Goal: Transaction & Acquisition: Book appointment/travel/reservation

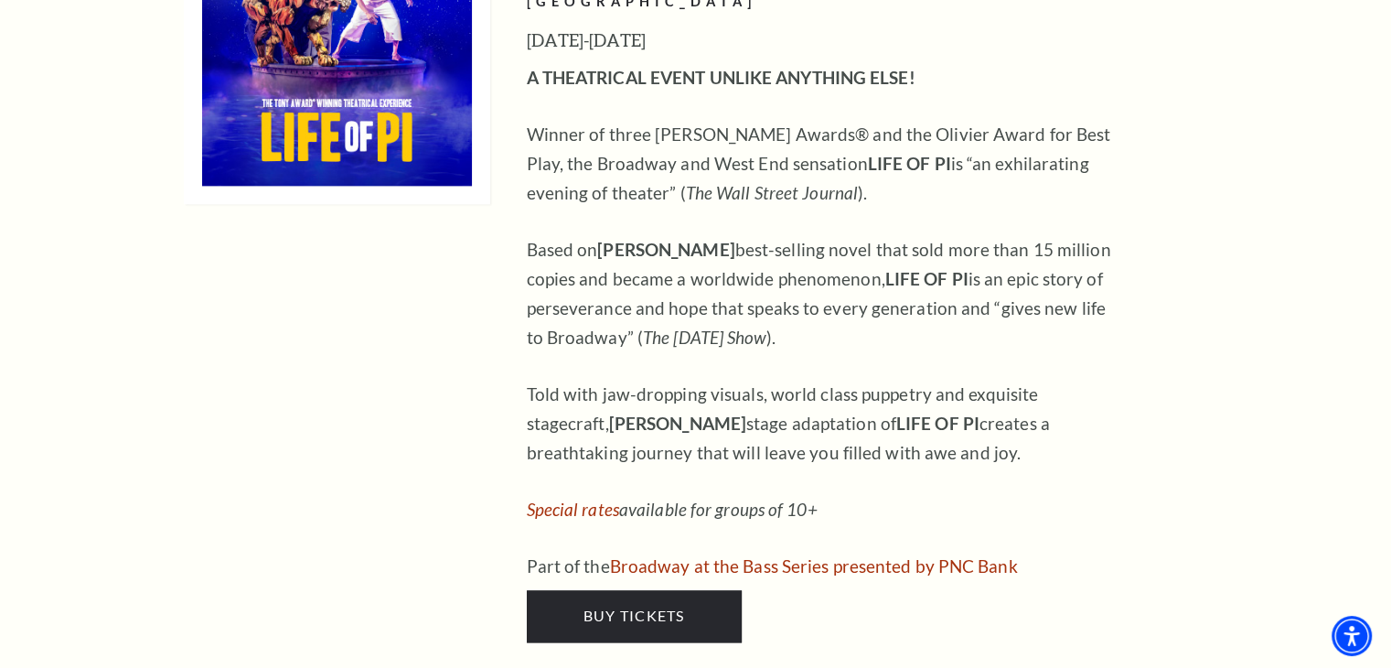
scroll to position [2561, 0]
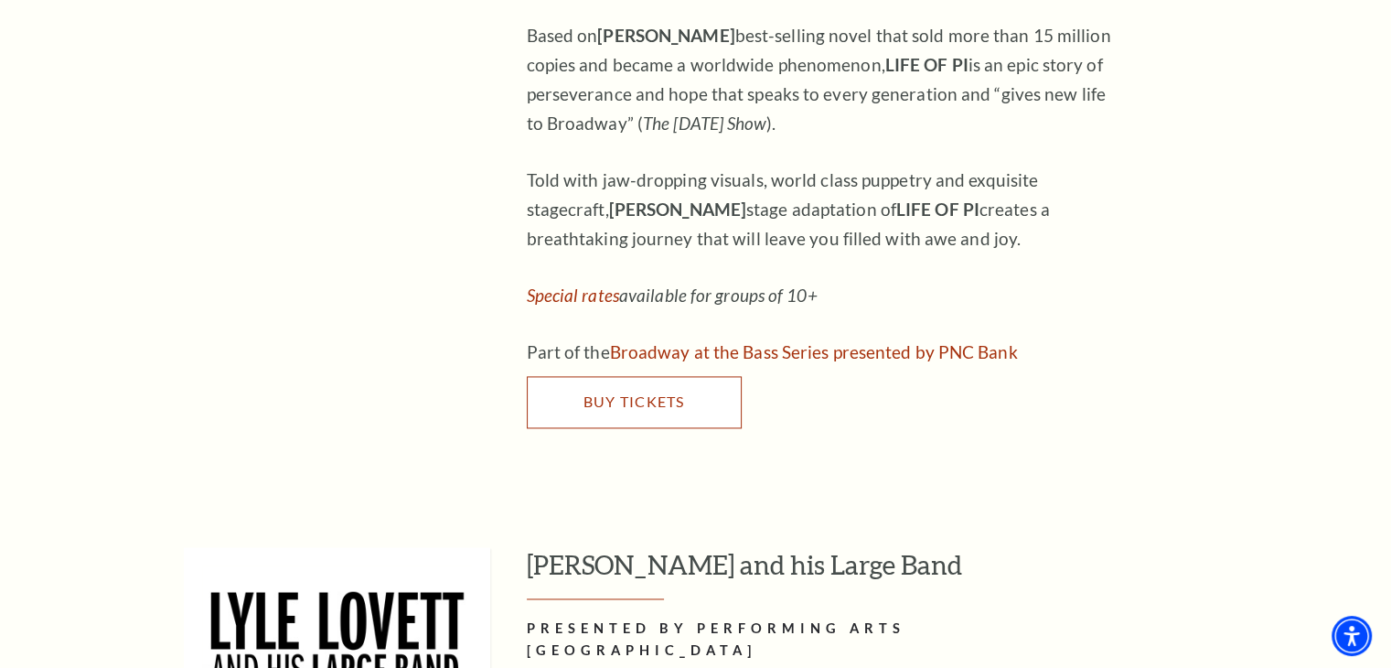
click at [703, 376] on link "Buy Tickets" at bounding box center [634, 401] width 215 height 51
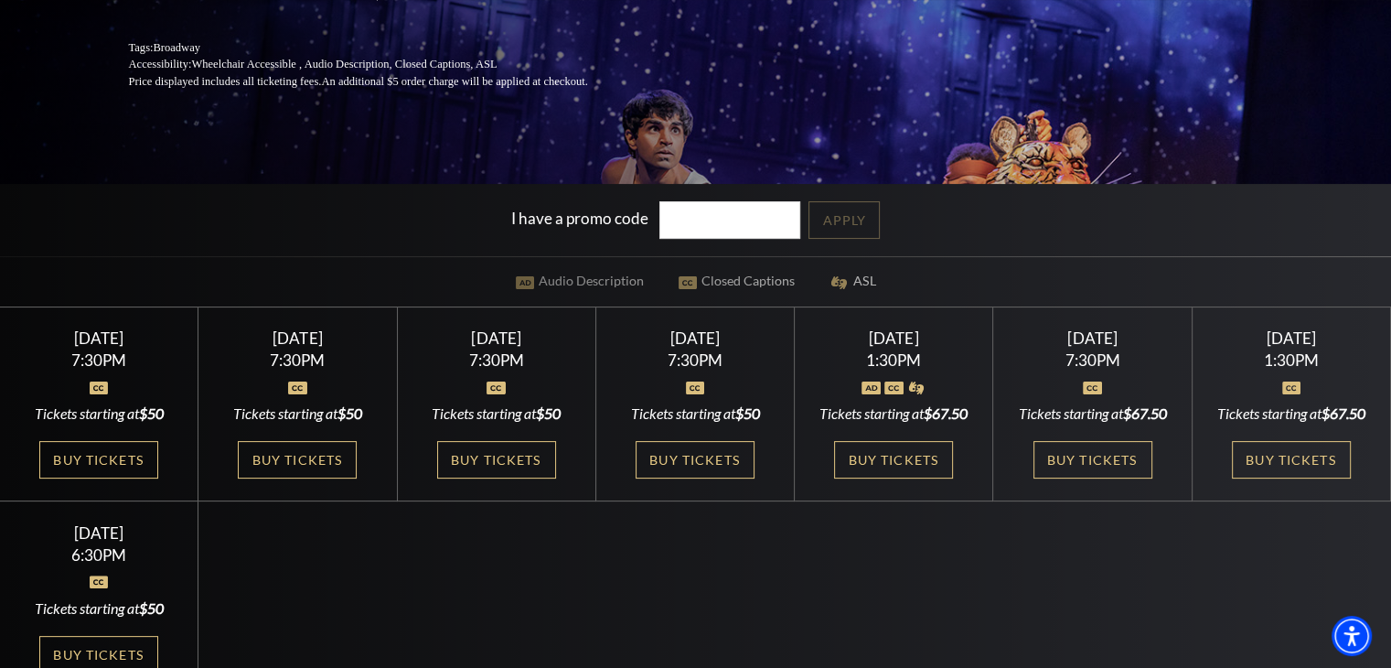
scroll to position [426, 0]
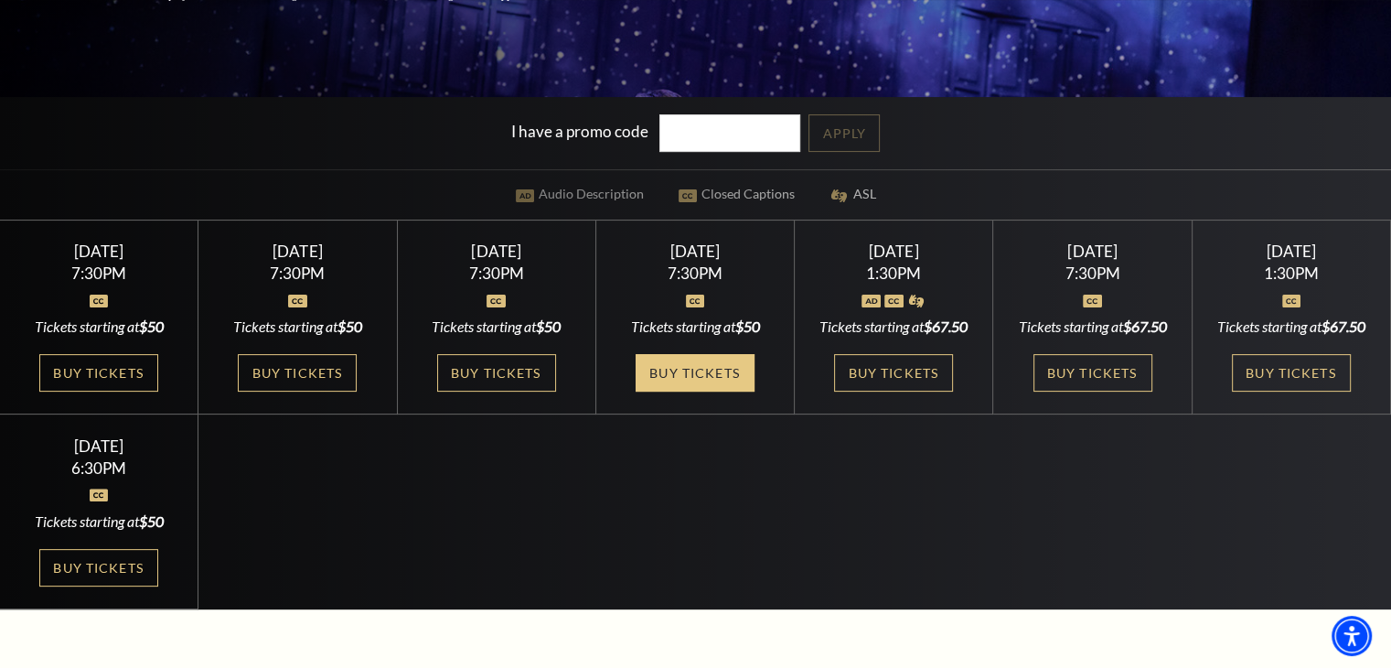
click at [714, 376] on link "Buy Tickets" at bounding box center [695, 373] width 119 height 38
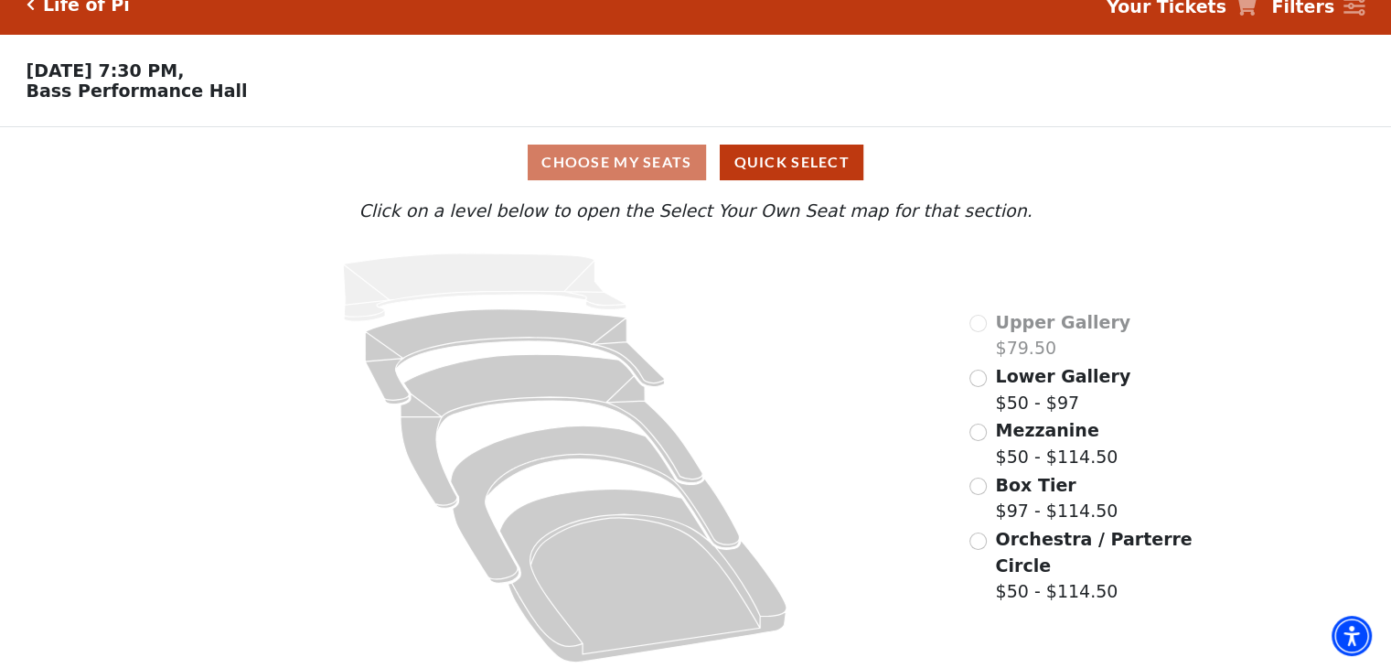
scroll to position [38, 0]
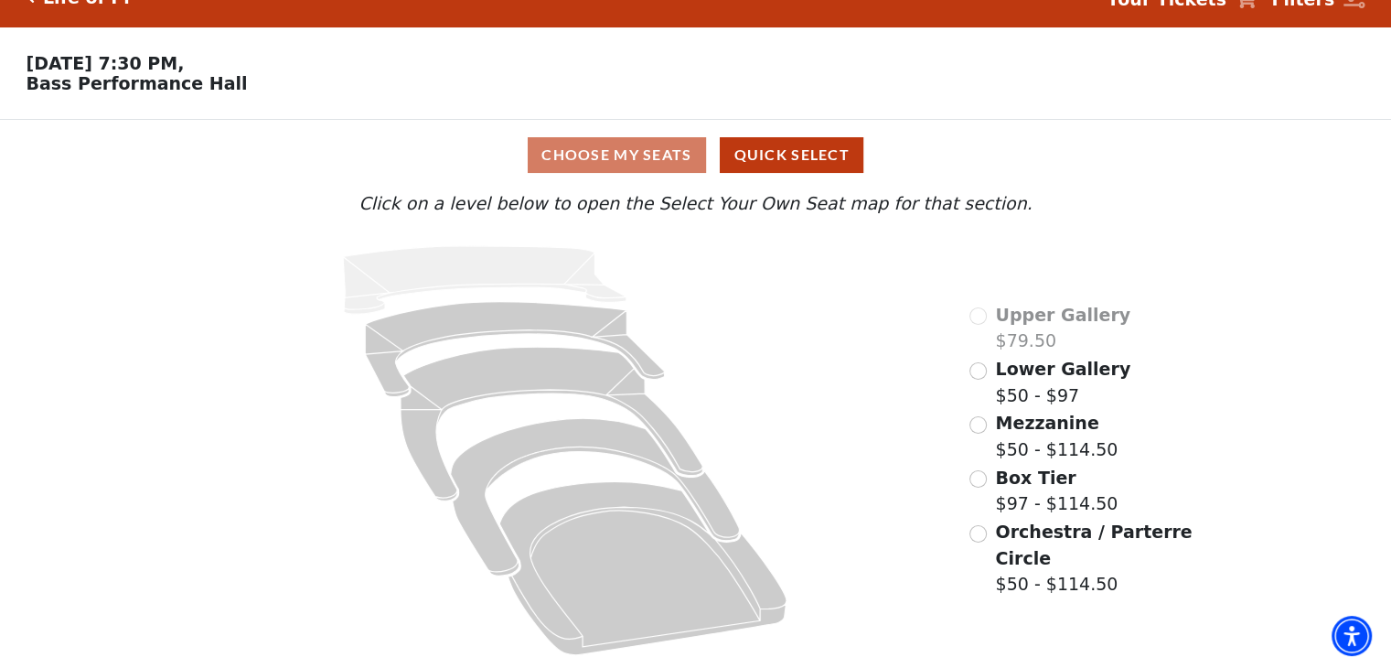
click at [1045, 537] on span "Orchestra / Parterre Circle" at bounding box center [1093, 544] width 197 height 47
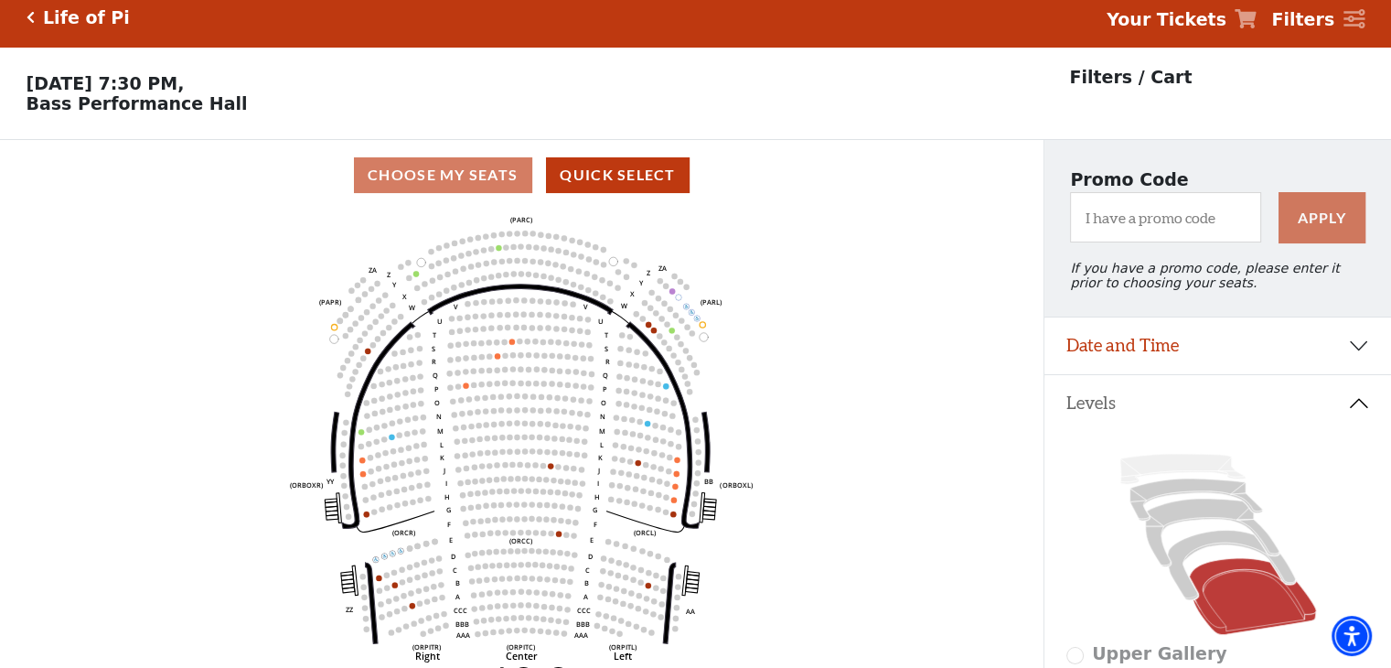
scroll to position [0, 0]
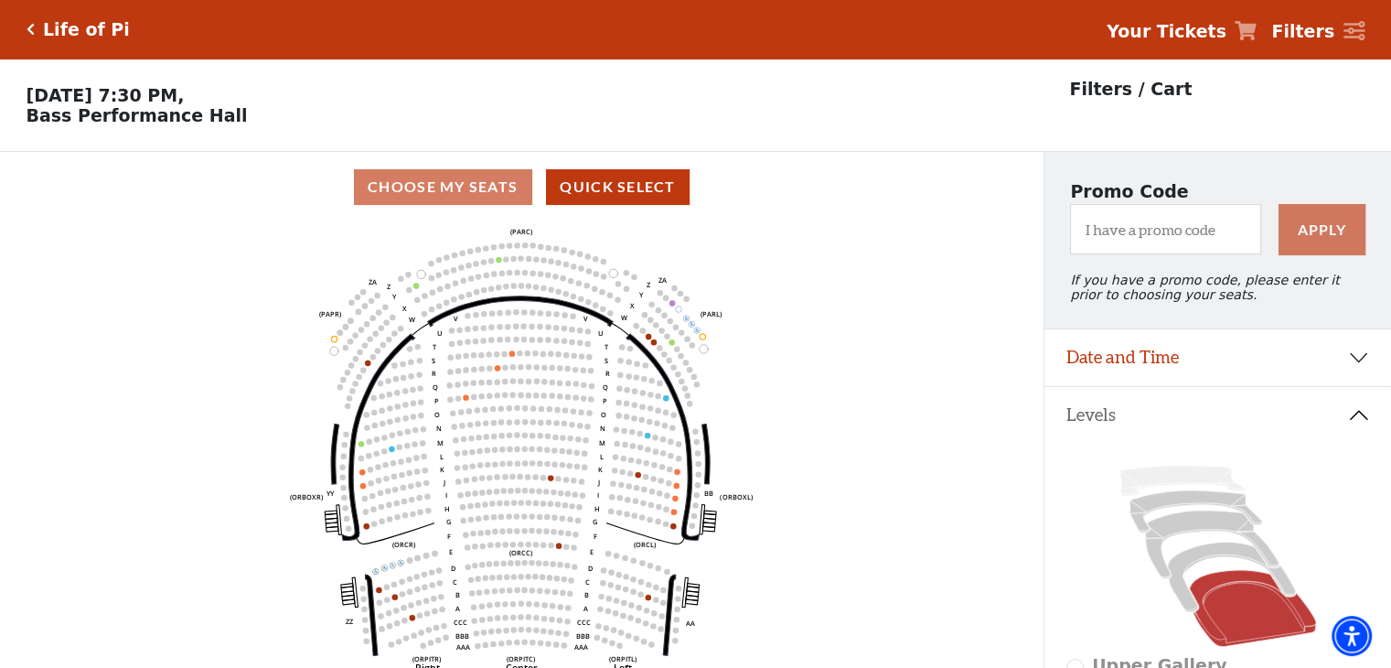
click at [30, 23] on icon "Click here to go back to filters" at bounding box center [31, 29] width 8 height 13
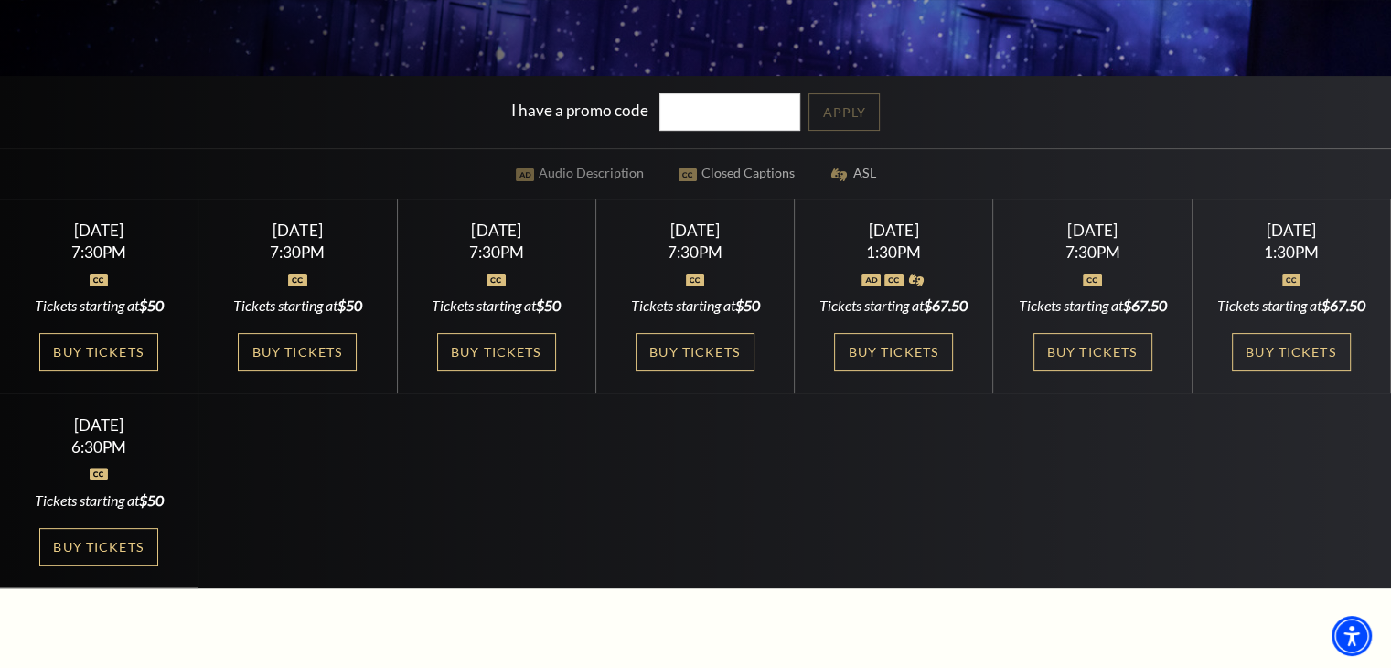
scroll to position [426, 0]
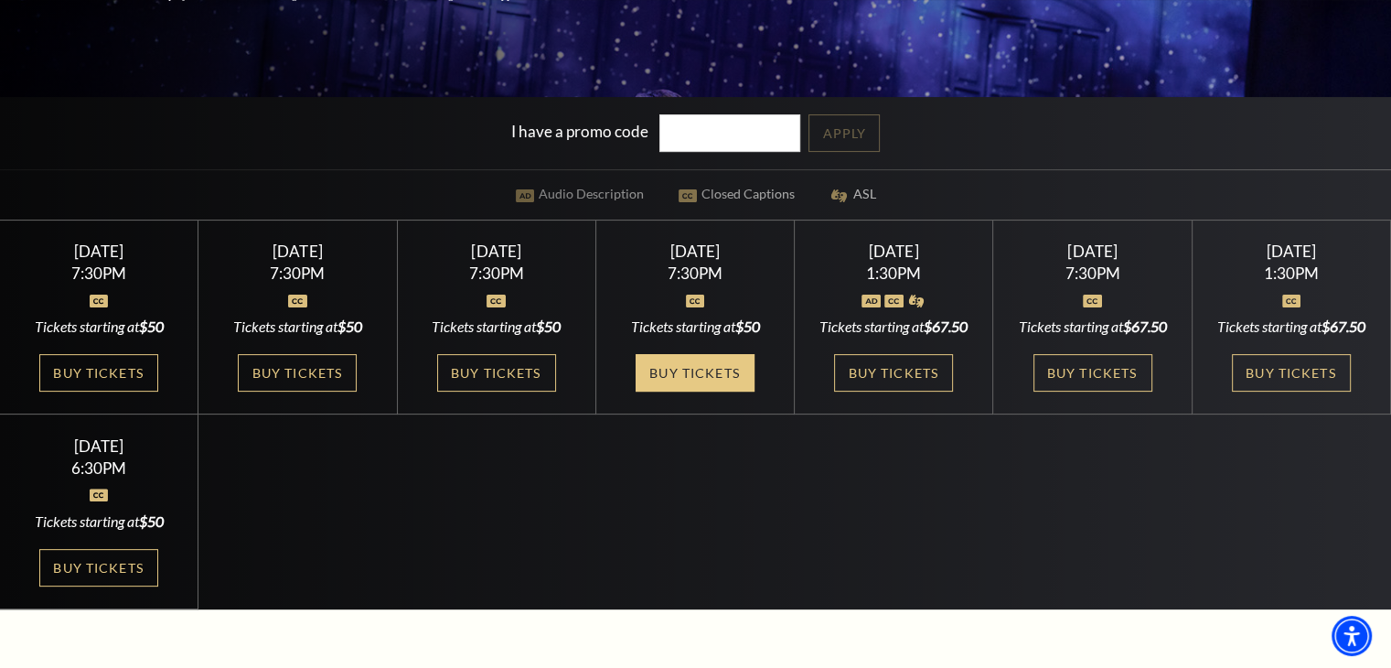
click at [681, 376] on link "Buy Tickets" at bounding box center [695, 373] width 119 height 38
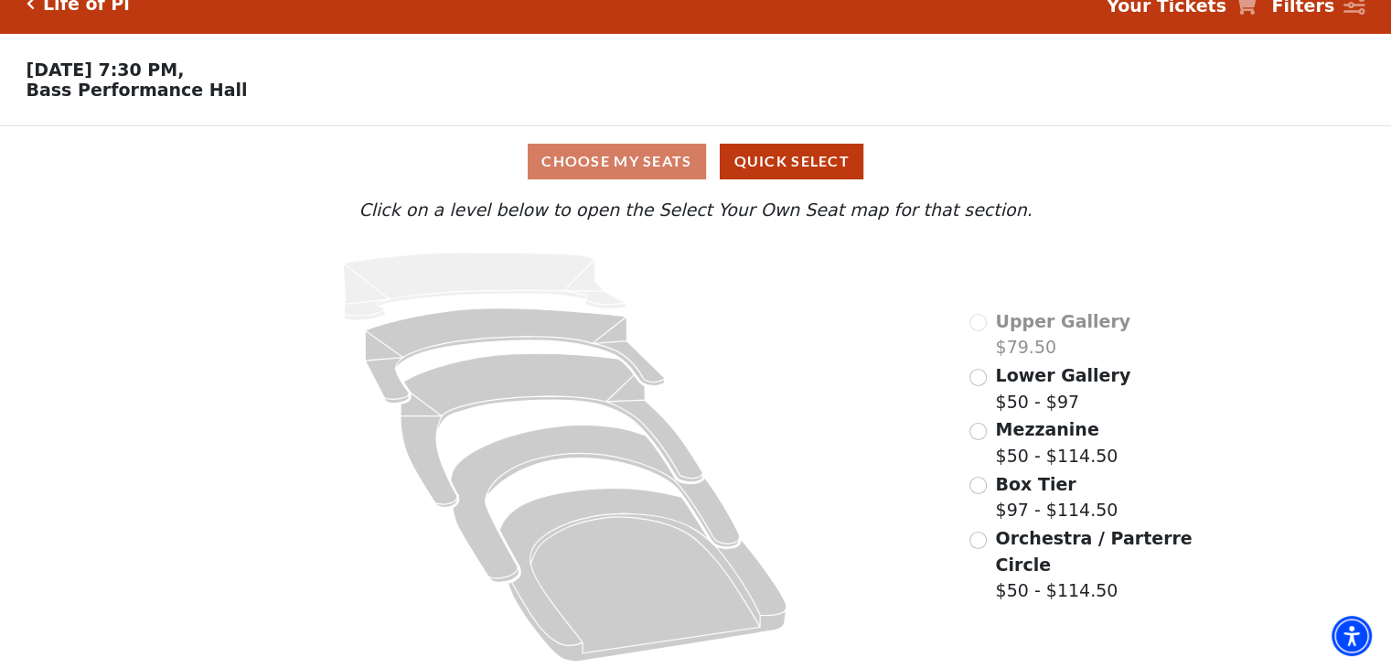
scroll to position [38, 0]
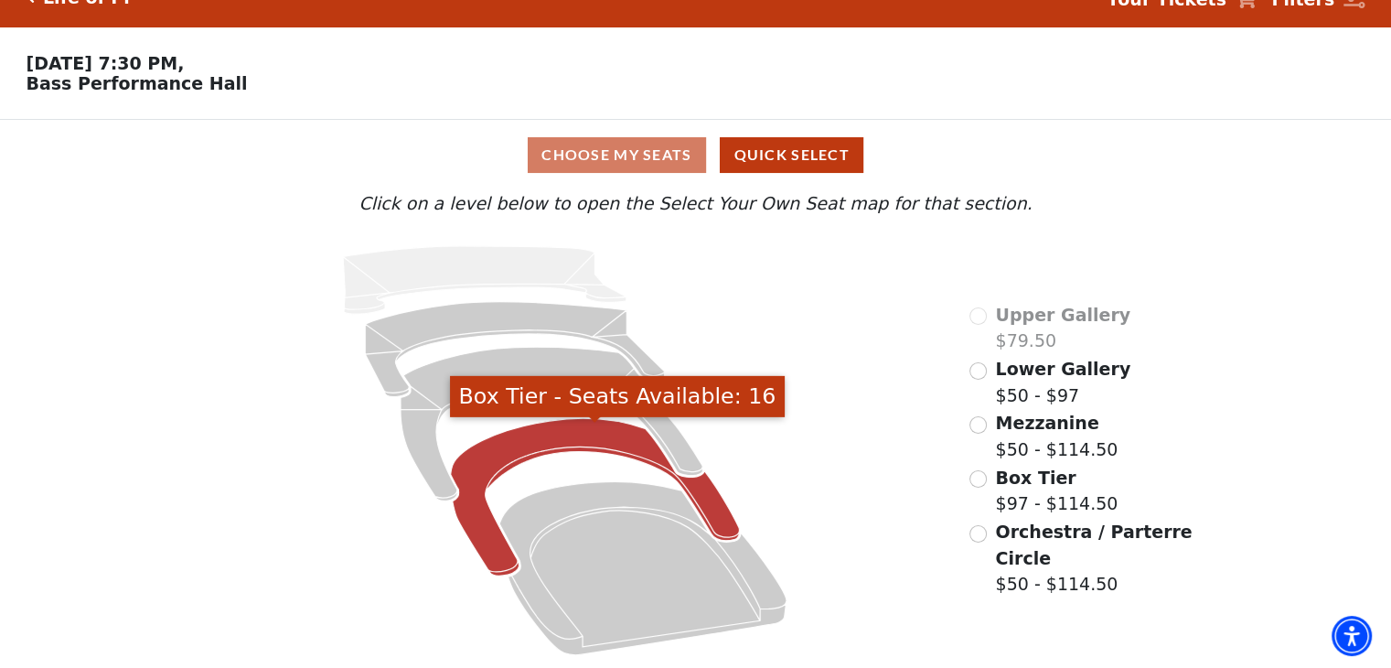
click at [582, 433] on icon "Box Tier - Seats Available: 16" at bounding box center [595, 496] width 289 height 157
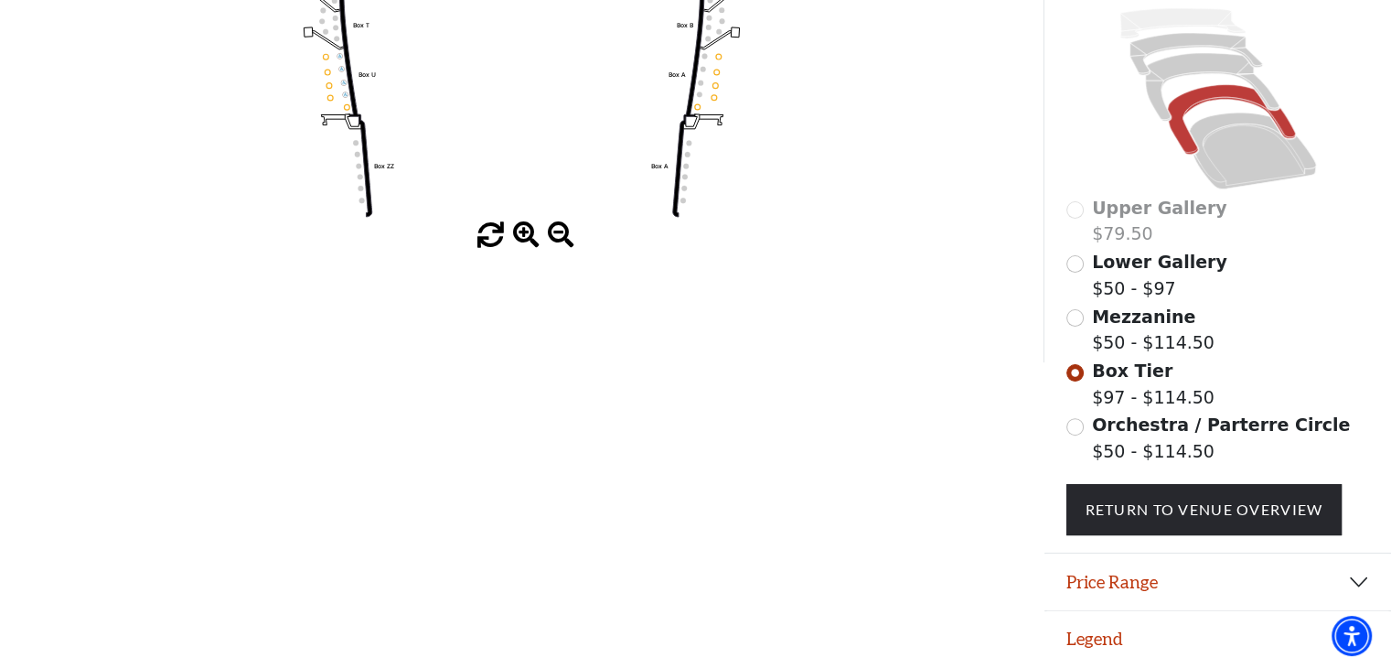
scroll to position [467, 0]
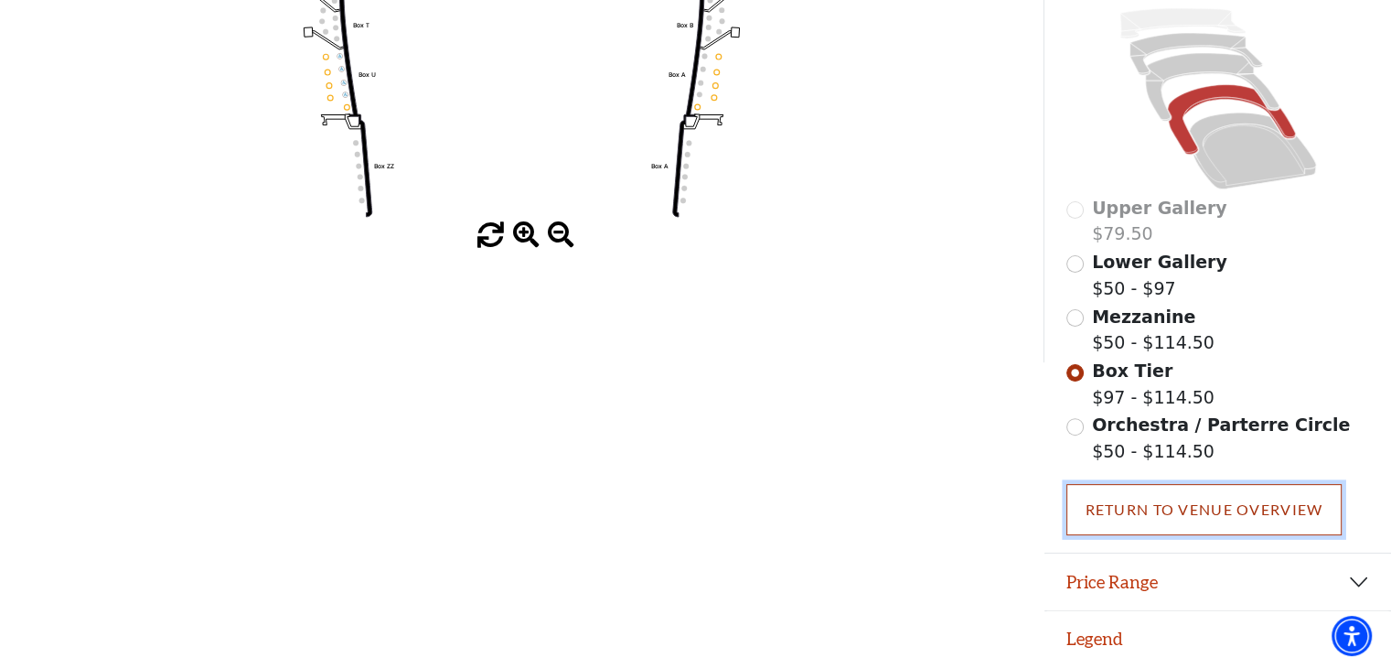
click at [1183, 502] on link "Return To Venue Overview" at bounding box center [1205, 509] width 276 height 51
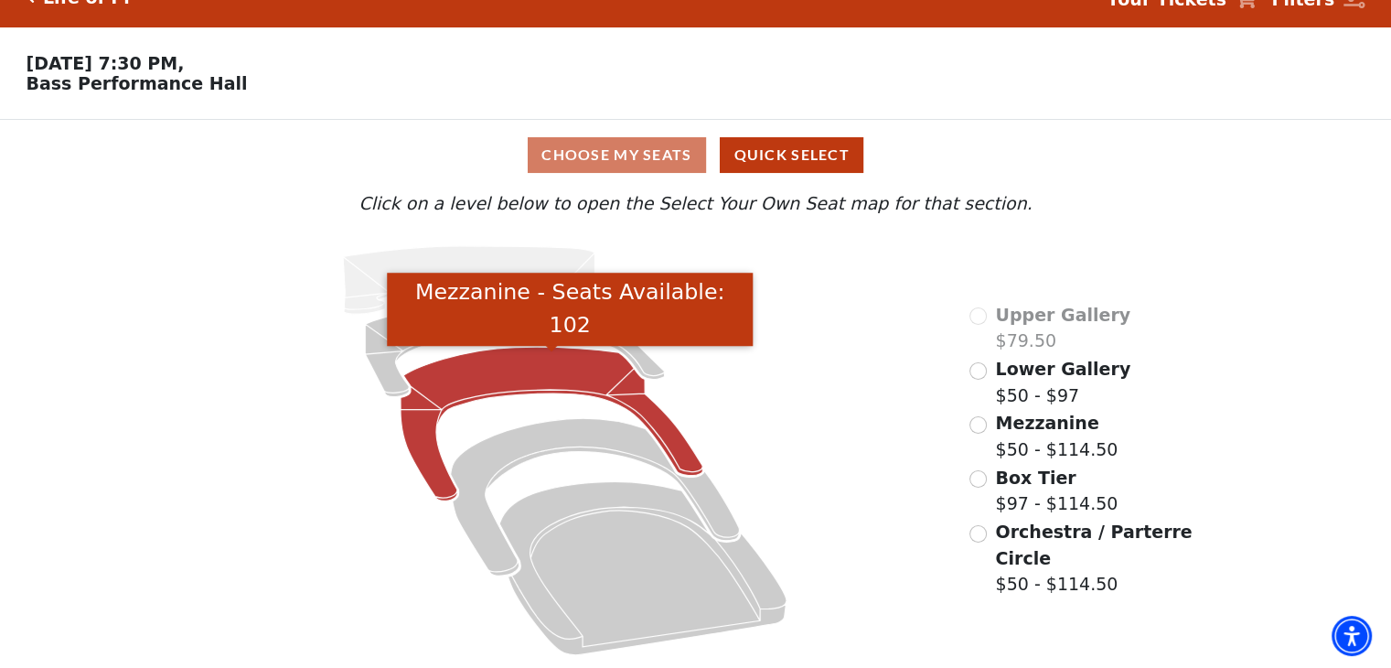
click at [578, 381] on icon "Mezzanine - Seats Available: 102" at bounding box center [552, 424] width 302 height 154
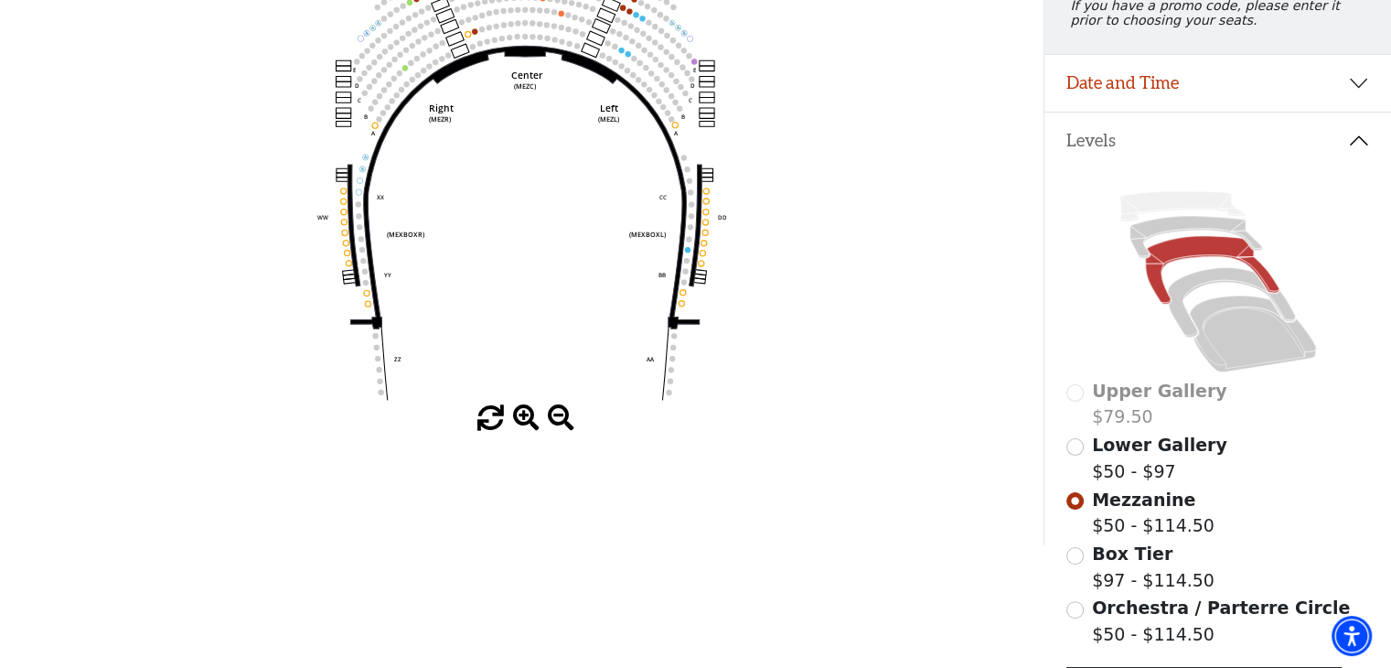
scroll to position [297, 0]
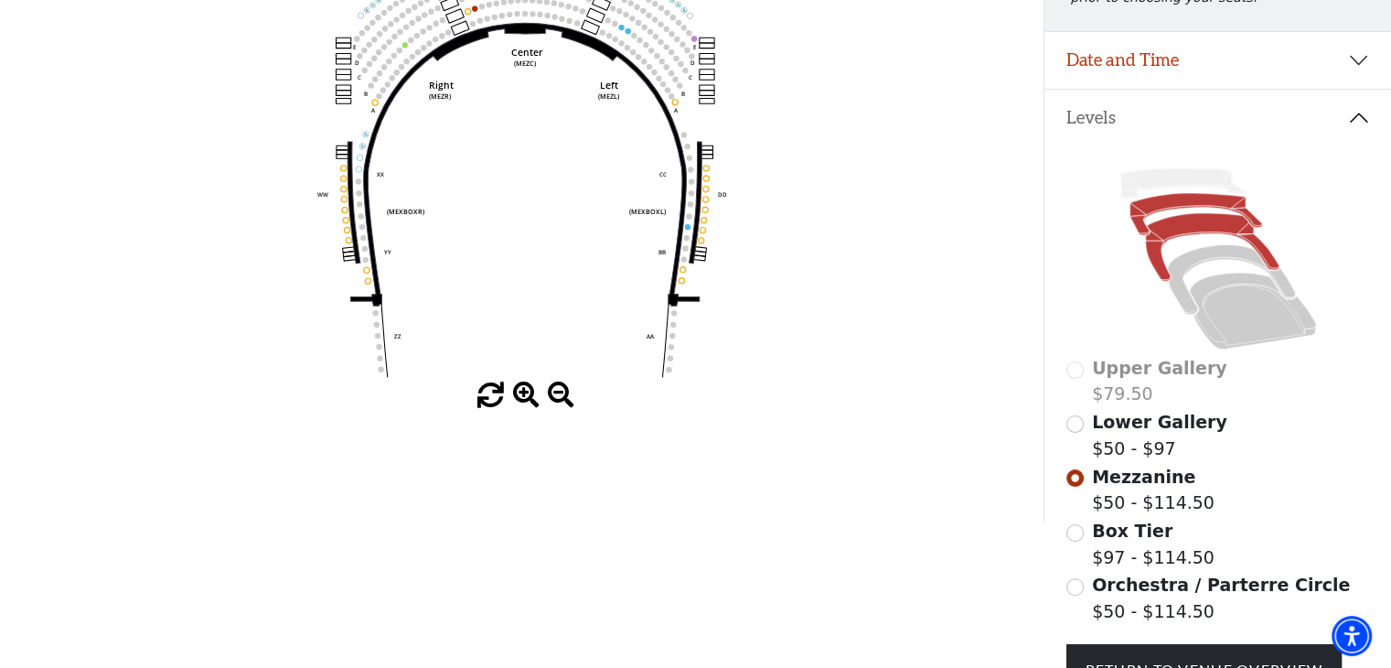
click at [1153, 208] on icon at bounding box center [1196, 214] width 133 height 42
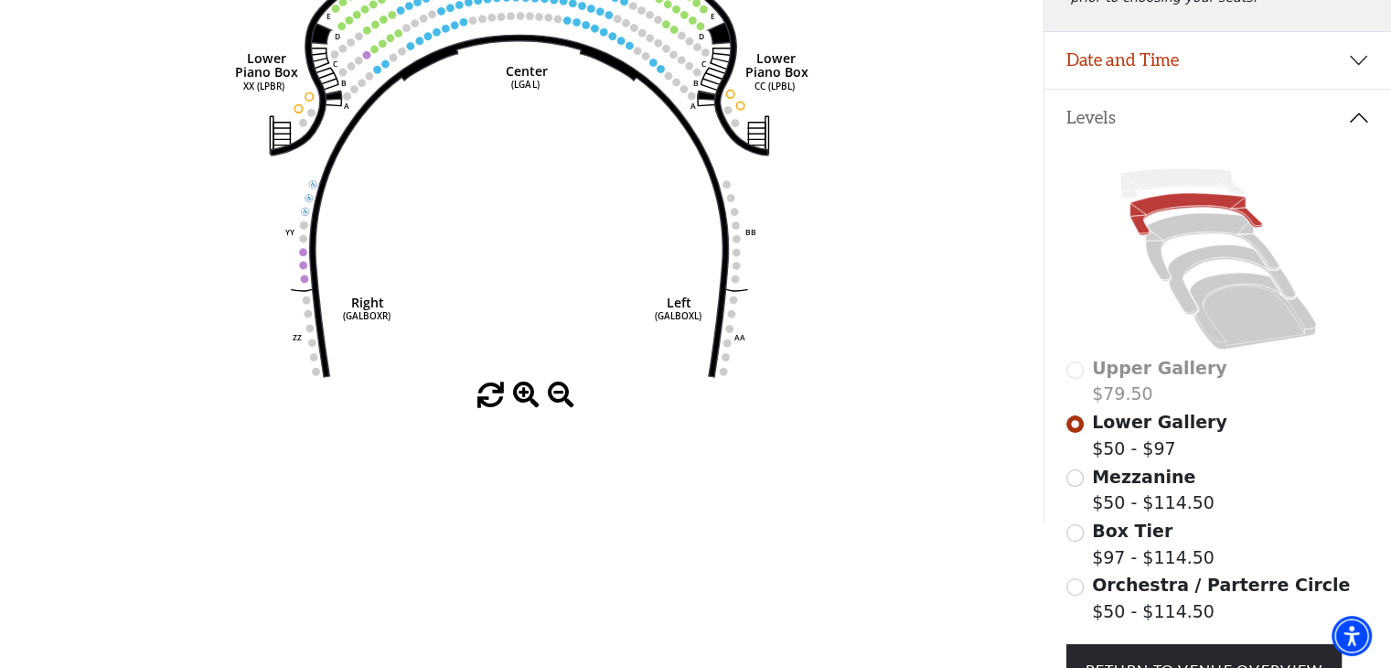
click at [1149, 594] on span "Orchestra / Parterre Circle" at bounding box center [1221, 584] width 258 height 20
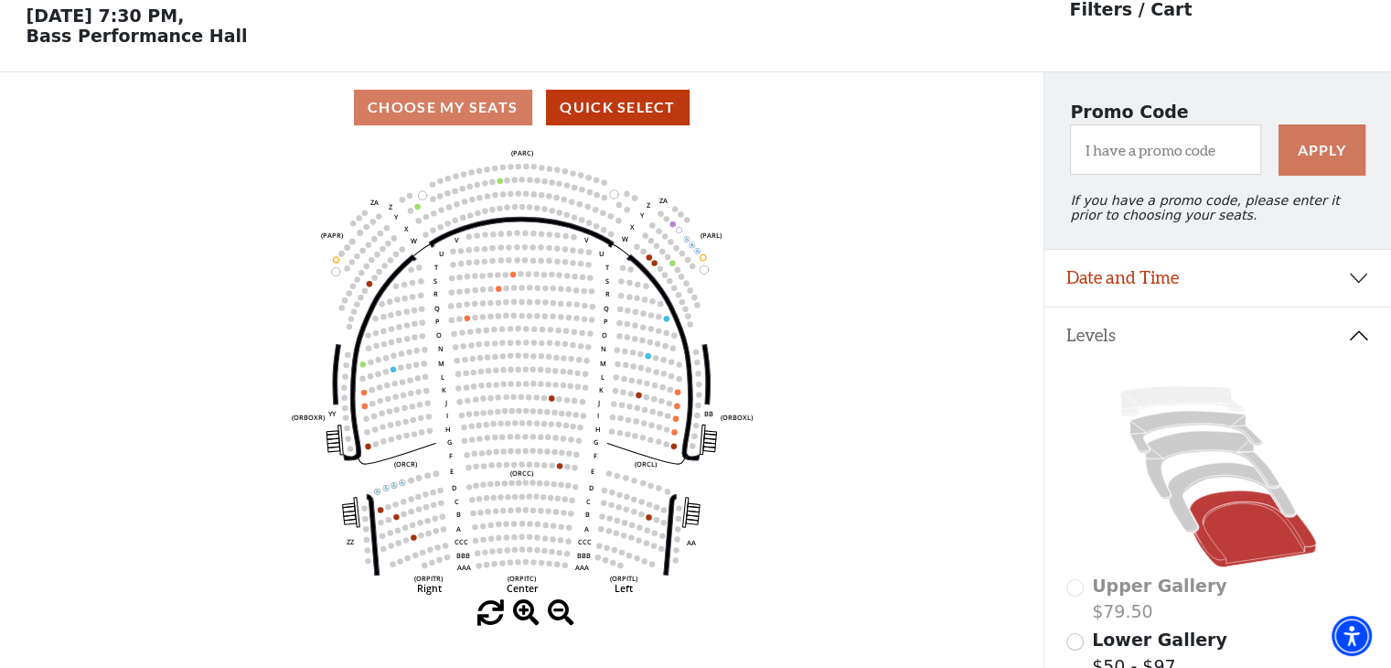
scroll to position [84, 0]
